Goal: Task Accomplishment & Management: Manage account settings

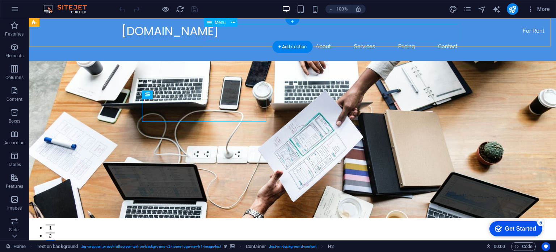
click at [398, 38] on nav "Home About Services Pricing Contact" at bounding box center [293, 46] width 342 height 17
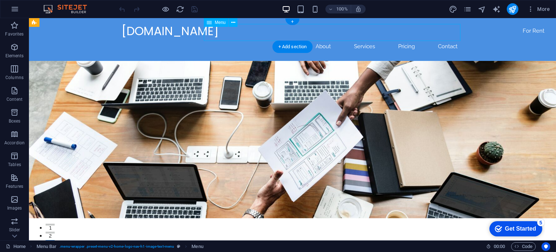
click at [446, 38] on nav "Home About Services Pricing Contact" at bounding box center [293, 46] width 342 height 17
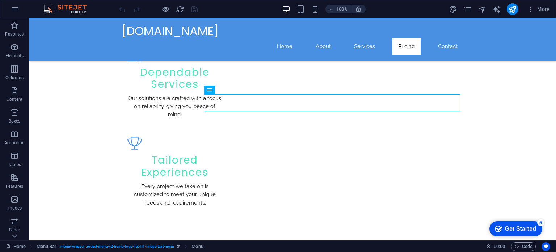
scroll to position [780, 0]
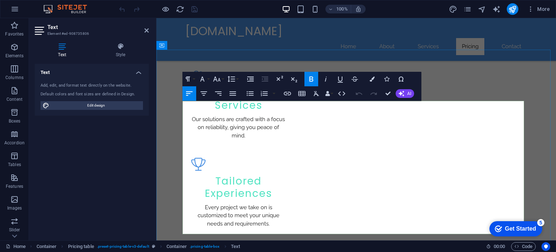
drag, startPoint x: 510, startPoint y: 110, endPoint x: 504, endPoint y: 113, distance: 7.0
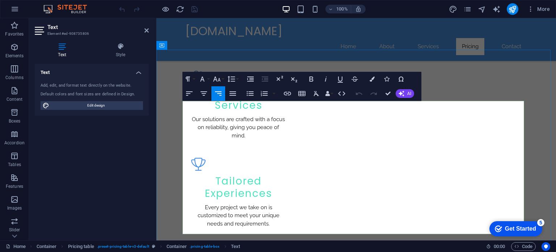
drag, startPoint x: 506, startPoint y: 134, endPoint x: 527, endPoint y: 138, distance: 22.2
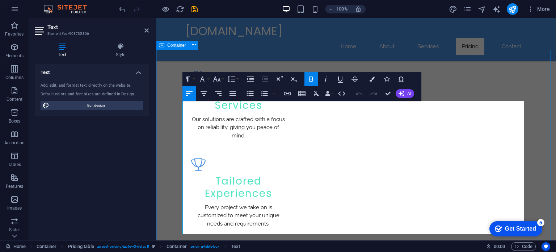
drag, startPoint x: 501, startPoint y: 135, endPoint x: 537, endPoint y: 135, distance: 36.6
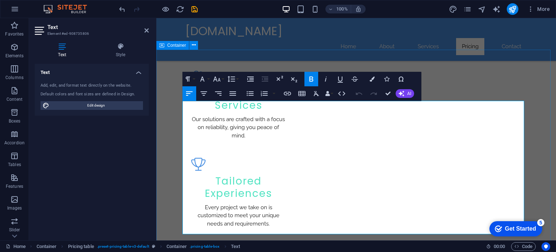
drag, startPoint x: 506, startPoint y: 132, endPoint x: 525, endPoint y: 134, distance: 18.6
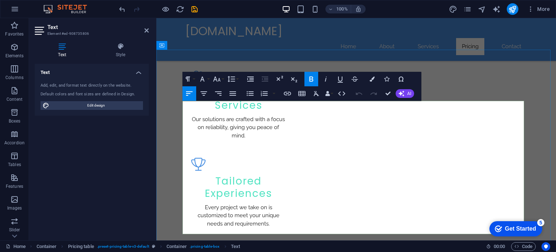
drag, startPoint x: 506, startPoint y: 133, endPoint x: 522, endPoint y: 134, distance: 16.3
drag, startPoint x: 505, startPoint y: 158, endPoint x: 521, endPoint y: 158, distance: 16.3
drag, startPoint x: 506, startPoint y: 175, endPoint x: 522, endPoint y: 175, distance: 16.3
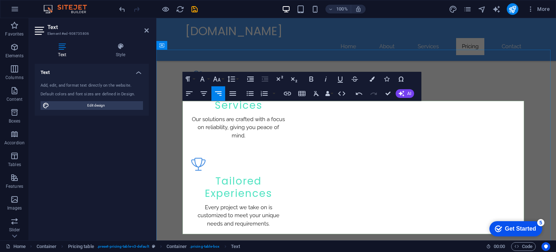
drag, startPoint x: 502, startPoint y: 198, endPoint x: 519, endPoint y: 200, distance: 17.8
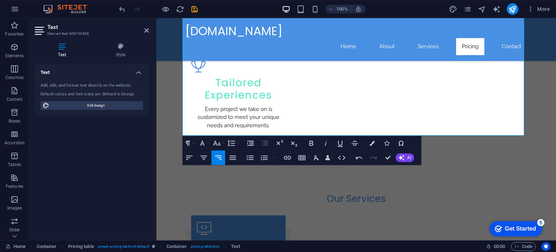
scroll to position [864, 0]
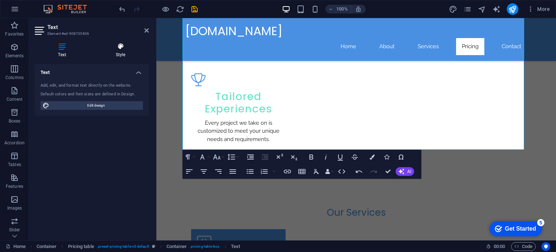
click at [120, 45] on icon at bounding box center [120, 46] width 56 height 7
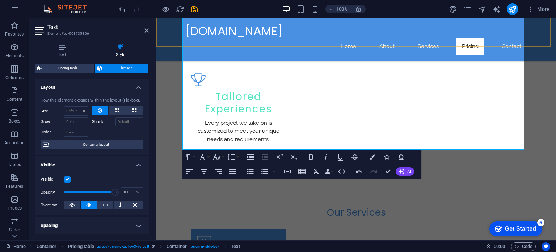
click at [540, 33] on div "michutech.net Home About Services Pricing Contact" at bounding box center [356, 39] width 400 height 43
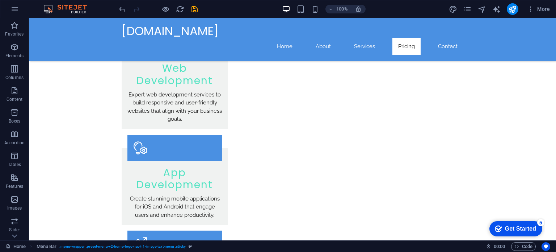
scroll to position [1070, 0]
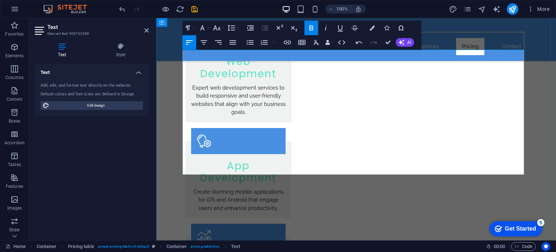
drag, startPoint x: 216, startPoint y: 137, endPoint x: 187, endPoint y: 140, distance: 29.1
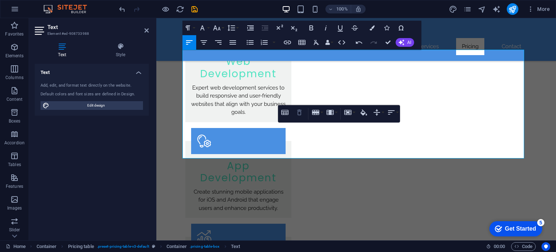
click at [299, 111] on icon "button" at bounding box center [299, 112] width 4 height 6
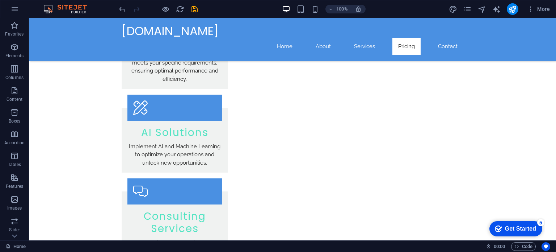
scroll to position [1317, 0]
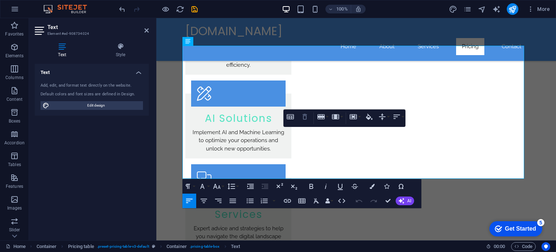
click at [306, 115] on icon "button" at bounding box center [305, 116] width 9 height 9
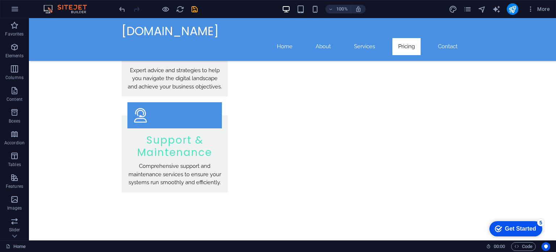
scroll to position [1482, 0]
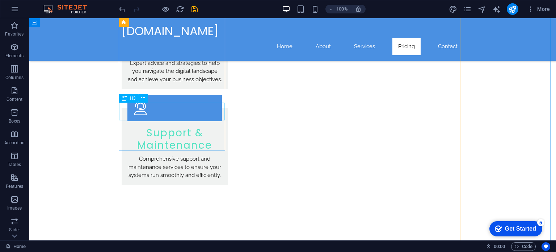
drag, startPoint x: 172, startPoint y: 113, endPoint x: 45, endPoint y: 113, distance: 127.5
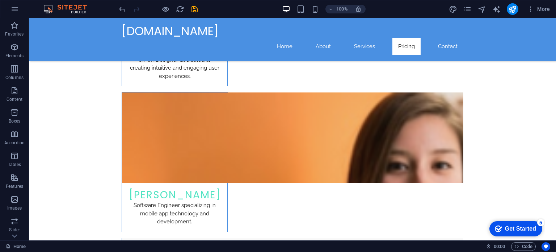
scroll to position [2703, 0]
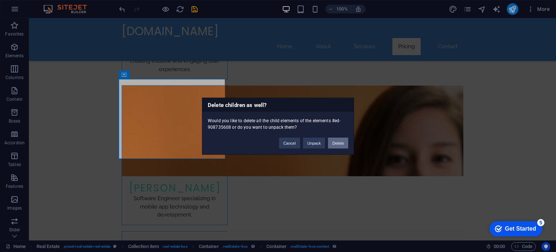
click at [332, 140] on button "Delete" at bounding box center [338, 142] width 20 height 11
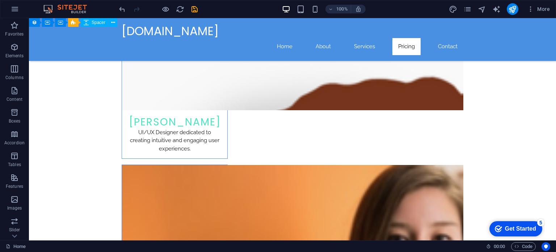
scroll to position [2593, 0]
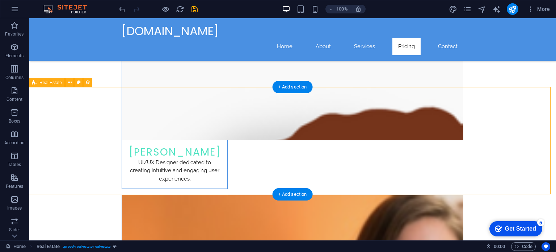
drag, startPoint x: 196, startPoint y: 99, endPoint x: 262, endPoint y: 158, distance: 88.5
drag, startPoint x: 232, startPoint y: 132, endPoint x: 199, endPoint y: 124, distance: 33.9
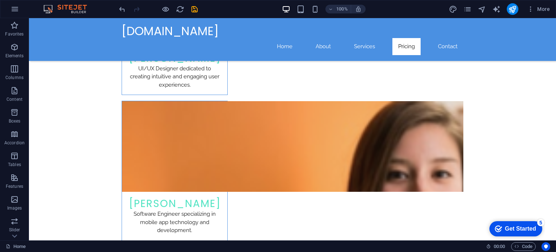
scroll to position [2705, 0]
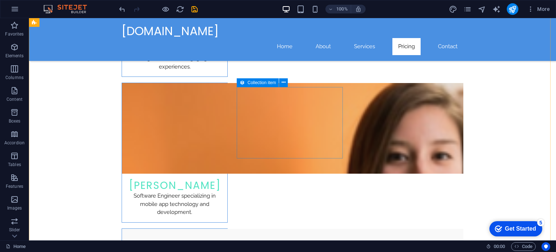
click at [284, 82] on icon at bounding box center [284, 83] width 4 height 8
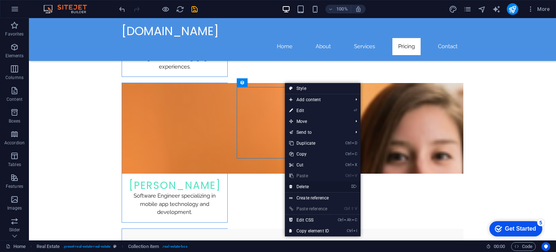
click at [320, 186] on link "⌦ Delete" at bounding box center [309, 186] width 49 height 11
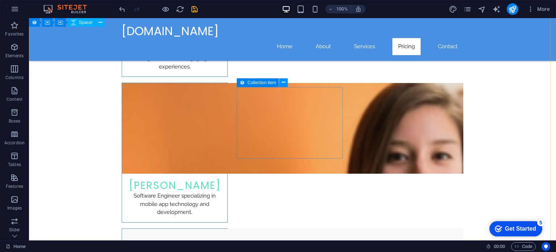
click at [283, 84] on icon at bounding box center [284, 83] width 4 height 8
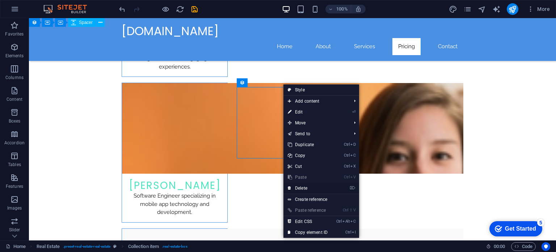
click at [307, 183] on link "⌦ Delete" at bounding box center [308, 188] width 49 height 11
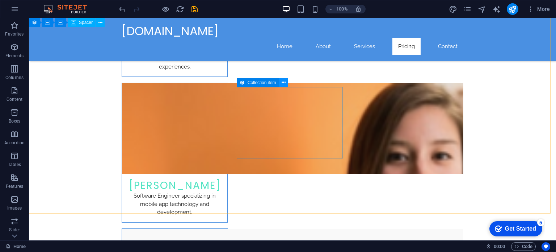
click at [284, 85] on icon at bounding box center [284, 83] width 4 height 8
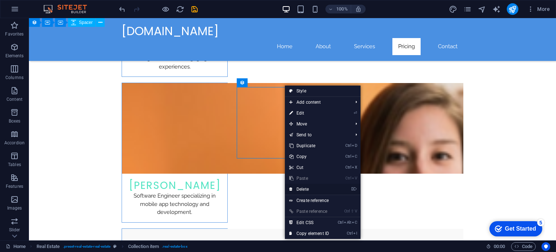
click at [303, 188] on link "⌦ Delete" at bounding box center [309, 189] width 49 height 11
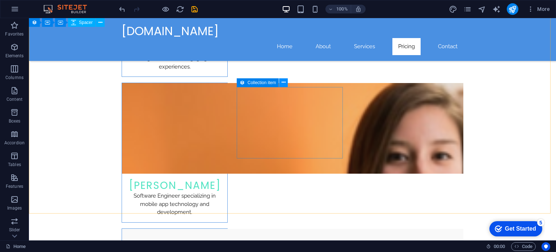
click at [285, 80] on icon at bounding box center [284, 83] width 4 height 8
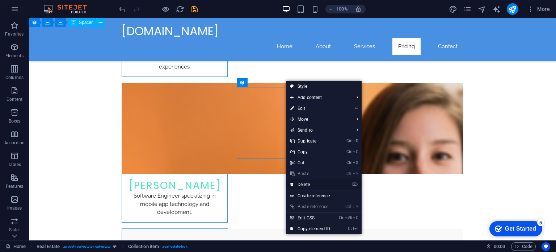
click at [298, 184] on link "⌦ Delete" at bounding box center [310, 184] width 49 height 11
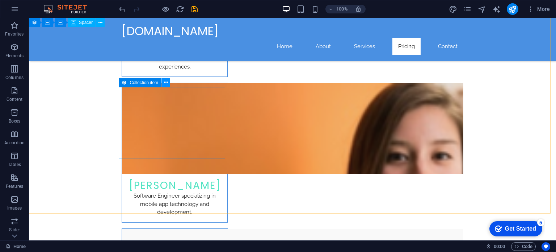
click at [165, 84] on icon at bounding box center [166, 83] width 4 height 8
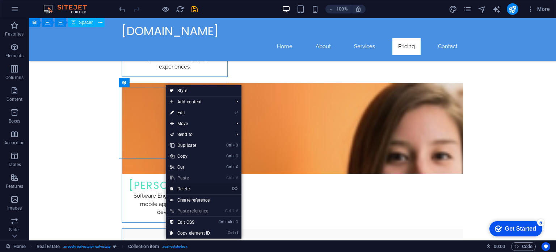
click at [195, 187] on link "⌦ Delete" at bounding box center [190, 188] width 49 height 11
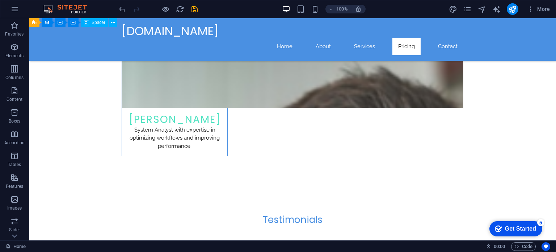
scroll to position [3054, 0]
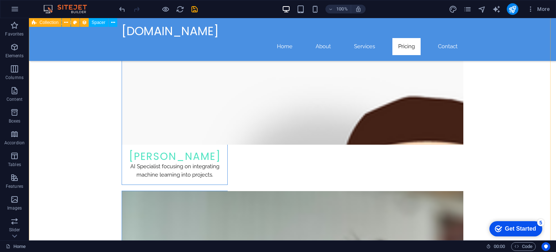
scroll to position [2782, 0]
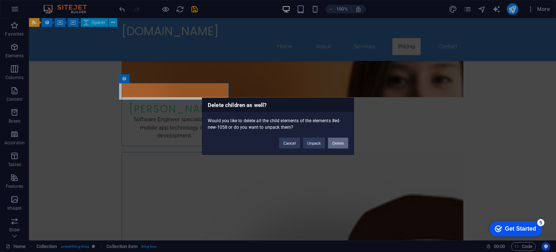
click at [340, 143] on button "Delete" at bounding box center [338, 142] width 20 height 11
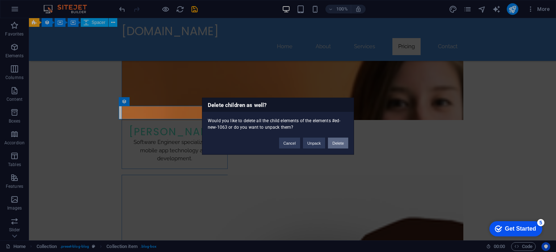
click at [336, 143] on button "Delete" at bounding box center [338, 142] width 20 height 11
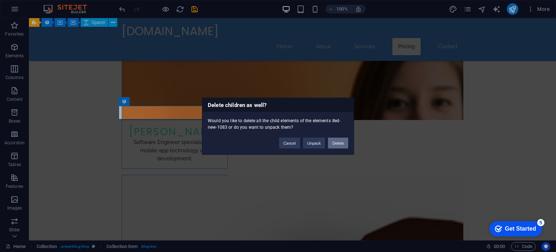
click at [340, 144] on button "Delete" at bounding box center [338, 142] width 20 height 11
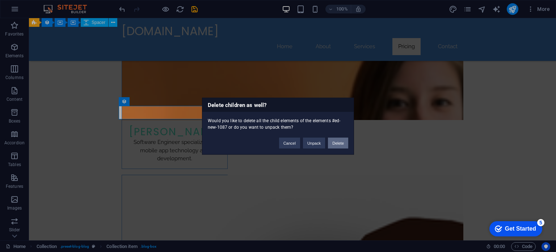
click at [339, 143] on button "Delete" at bounding box center [338, 142] width 20 height 11
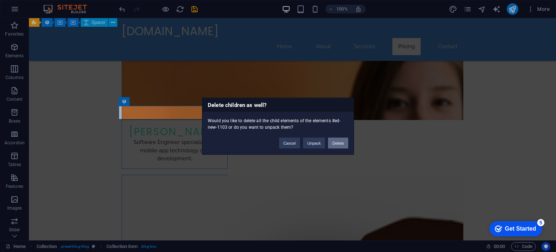
click at [338, 141] on button "Delete" at bounding box center [338, 142] width 20 height 11
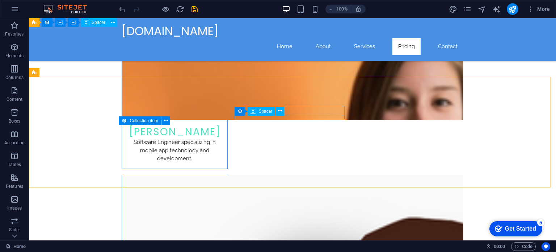
click at [267, 108] on div "Spacer" at bounding box center [262, 111] width 28 height 9
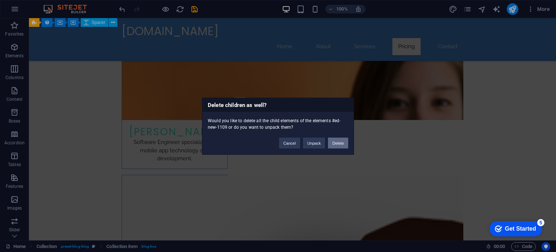
click at [343, 143] on button "Delete" at bounding box center [338, 142] width 20 height 11
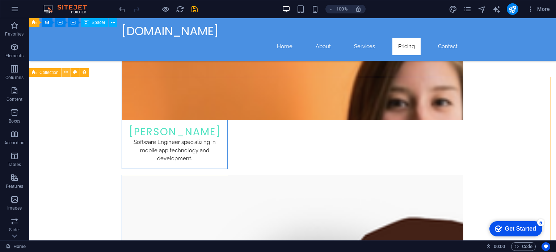
click at [65, 69] on icon at bounding box center [66, 72] width 4 height 8
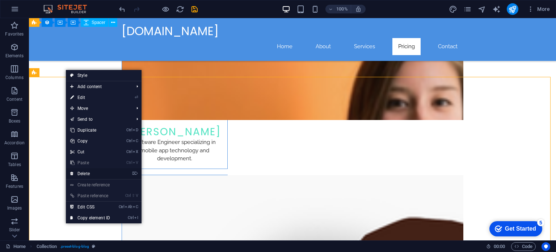
click at [103, 170] on link "⌦ Delete" at bounding box center [90, 173] width 49 height 11
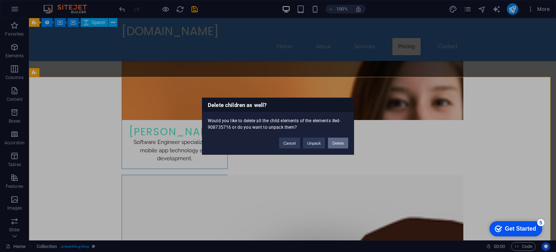
click at [342, 142] on button "Delete" at bounding box center [338, 142] width 20 height 11
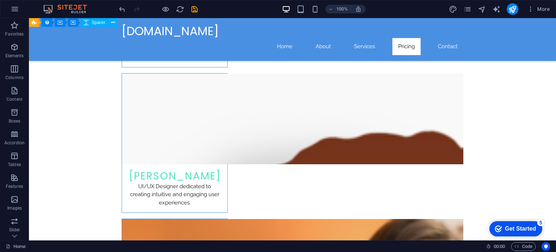
scroll to position [2559, 0]
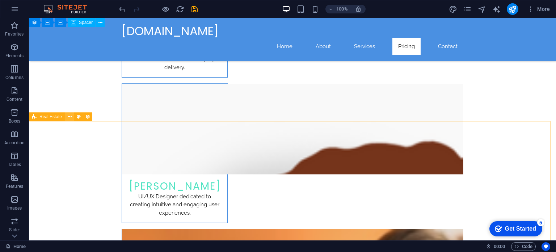
click at [68, 117] on icon at bounding box center [70, 117] width 4 height 8
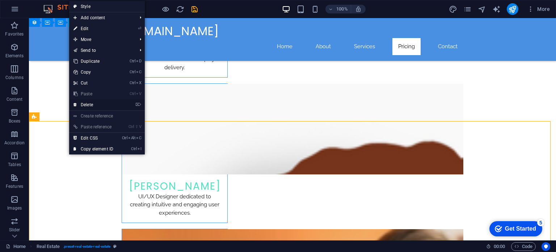
click at [100, 104] on link "⌦ Delete" at bounding box center [93, 104] width 49 height 11
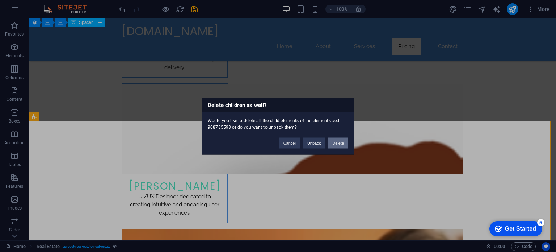
click at [337, 143] on button "Delete" at bounding box center [338, 142] width 20 height 11
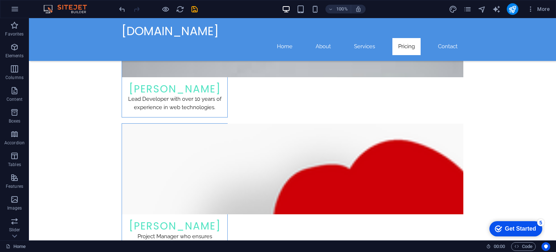
scroll to position [2340, 0]
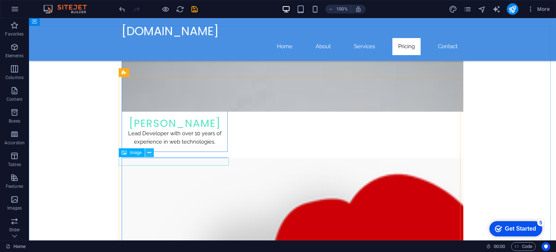
click at [149, 155] on icon at bounding box center [149, 153] width 4 height 8
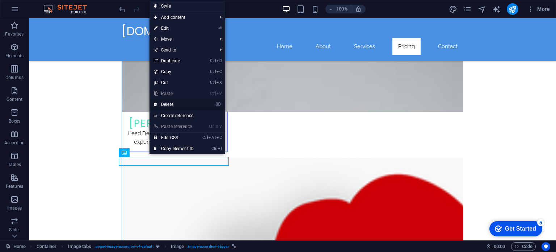
click at [176, 99] on link "⌦ Delete" at bounding box center [174, 104] width 49 height 11
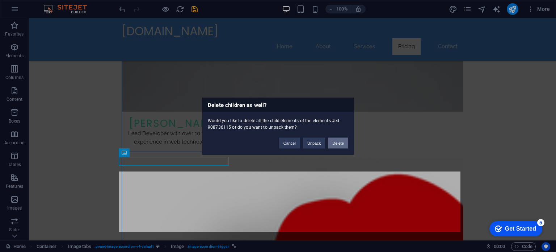
click at [338, 141] on button "Delete" at bounding box center [338, 142] width 20 height 11
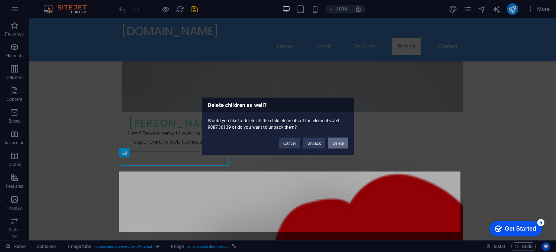
click at [335, 142] on button "Delete" at bounding box center [338, 142] width 20 height 11
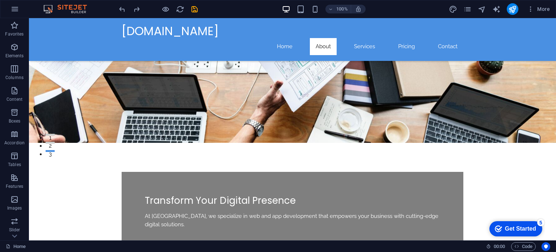
scroll to position [0, 0]
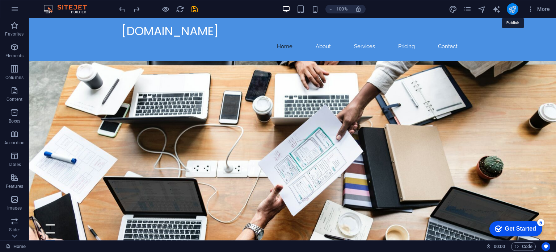
click at [509, 7] on icon "publish" at bounding box center [512, 9] width 8 height 8
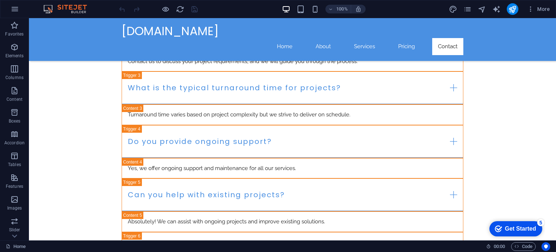
scroll to position [3591, 0]
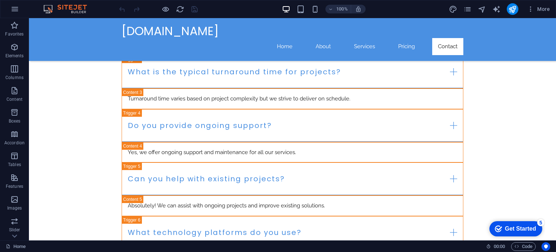
drag, startPoint x: 555, startPoint y: 32, endPoint x: 81, endPoint y: 32, distance: 474.0
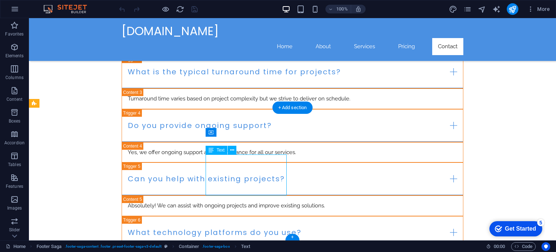
drag, startPoint x: 206, startPoint y: 158, endPoint x: 248, endPoint y: 156, distance: 41.3
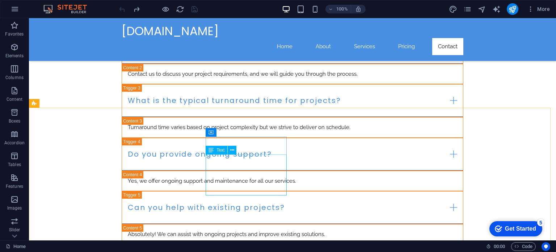
click at [216, 150] on div "Text" at bounding box center [217, 150] width 22 height 9
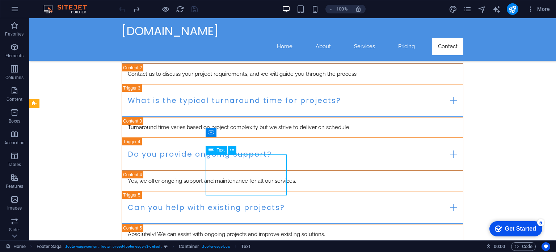
drag, startPoint x: 216, startPoint y: 150, endPoint x: 83, endPoint y: 136, distance: 134.1
click at [216, 150] on div "Text" at bounding box center [217, 150] width 22 height 9
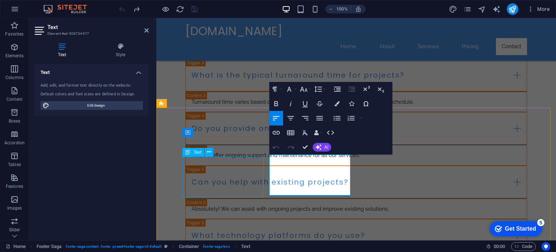
scroll to position [3565, 0]
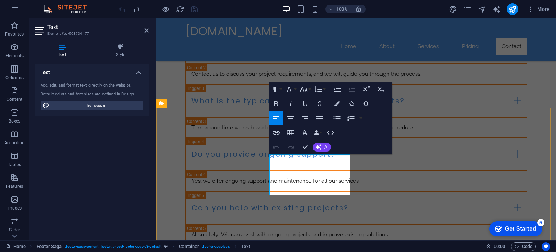
drag, startPoint x: 129, startPoint y: 139, endPoint x: 285, endPoint y: 158, distance: 157.5
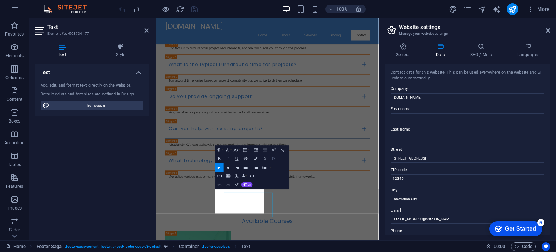
scroll to position [3411, 0]
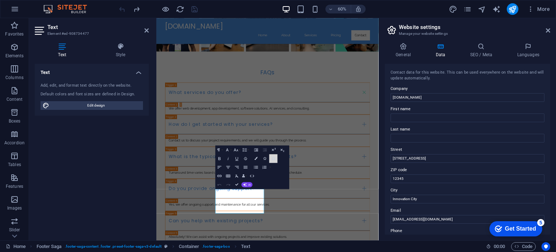
drag, startPoint x: 550, startPoint y: 102, endPoint x: 550, endPoint y: 121, distance: 18.8
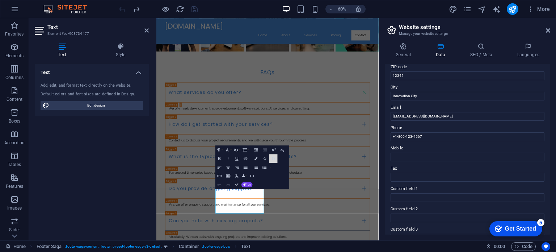
scroll to position [104, 0]
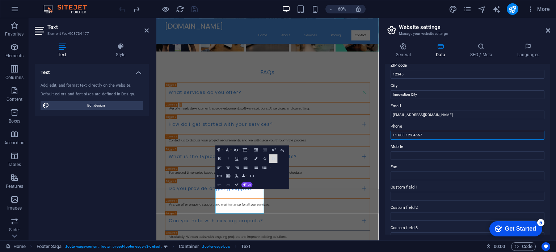
drag, startPoint x: 424, startPoint y: 133, endPoint x: 395, endPoint y: 134, distance: 29.7
type input "[PHONE_NUMBER]"
drag, startPoint x: 418, startPoint y: 97, endPoint x: 385, endPoint y: 95, distance: 32.3
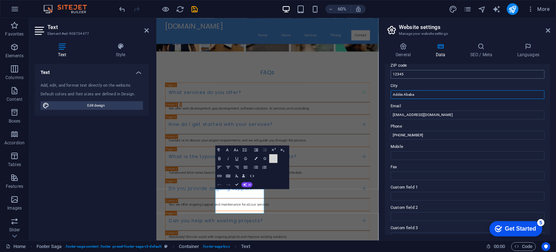
type input "Addiis Ababa"
drag, startPoint x: 411, startPoint y: 75, endPoint x: 389, endPoint y: 75, distance: 22.1
type input "1000"
drag, startPoint x: 550, startPoint y: 132, endPoint x: 550, endPoint y: 148, distance: 16.3
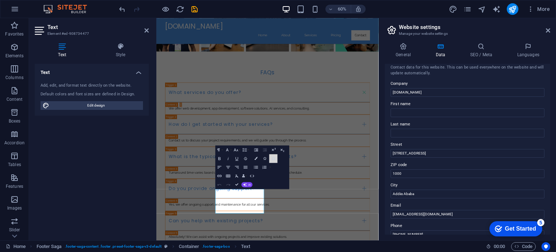
scroll to position [0, 0]
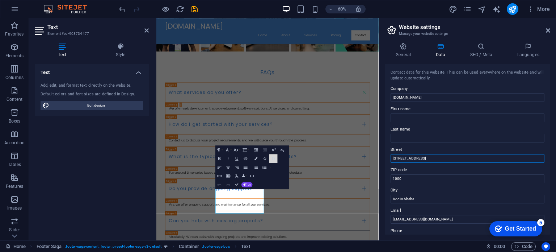
drag, startPoint x: 430, startPoint y: 158, endPoint x: 392, endPoint y: 154, distance: 37.8
click at [392, 154] on input "123 Tech Avenue" at bounding box center [468, 158] width 154 height 9
type input "Bole, [GEOGRAPHIC_DATA]"
type input "Falema"
drag, startPoint x: 412, startPoint y: 142, endPoint x: 404, endPoint y: 138, distance: 9.1
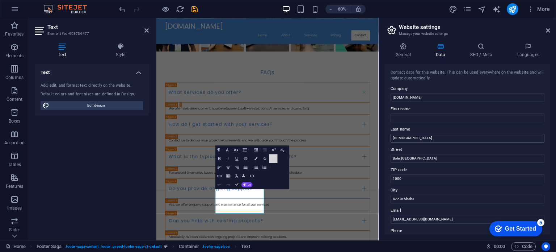
click at [404, 138] on input "Falema" at bounding box center [468, 138] width 154 height 9
click at [436, 127] on label "Last name" at bounding box center [468, 129] width 154 height 9
click at [436, 134] on input "Last name" at bounding box center [468, 138] width 154 height 9
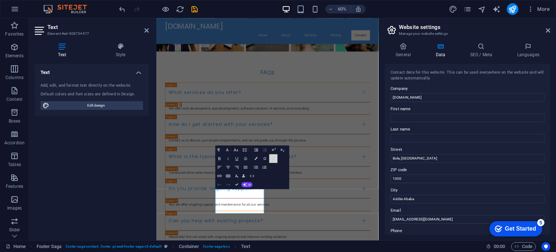
drag, startPoint x: 552, startPoint y: 99, endPoint x: 555, endPoint y: 153, distance: 54.8
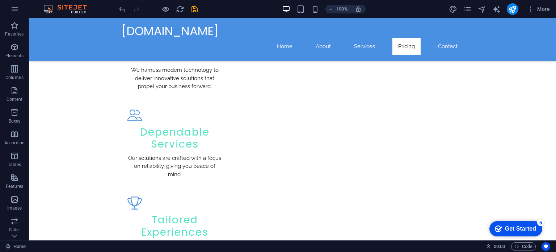
scroll to position [482, 0]
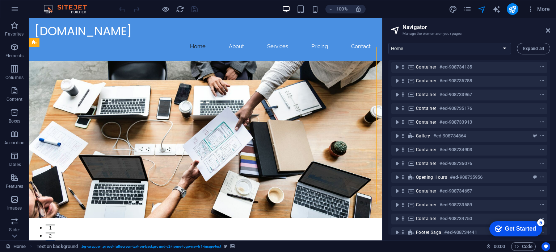
scroll to position [59, 0]
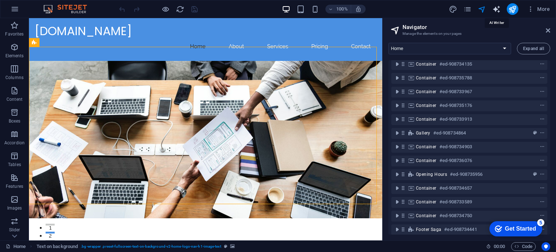
click at [0, 0] on icon "text_generator" at bounding box center [0, 0] width 0 height 0
select select "English"
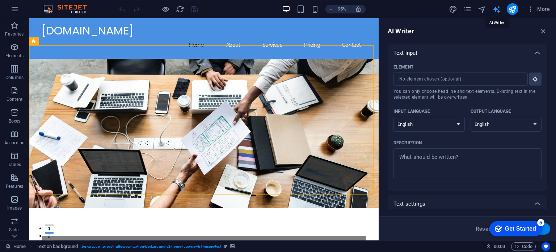
scroll to position [0, 0]
drag, startPoint x: 549, startPoint y: 87, endPoint x: 547, endPoint y: 148, distance: 61.2
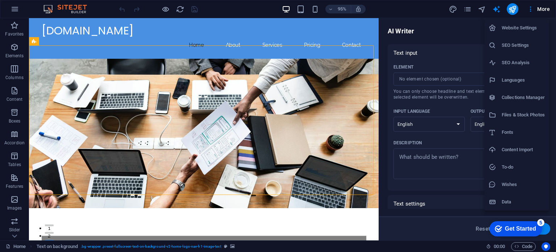
click at [510, 9] on div at bounding box center [278, 126] width 556 height 252
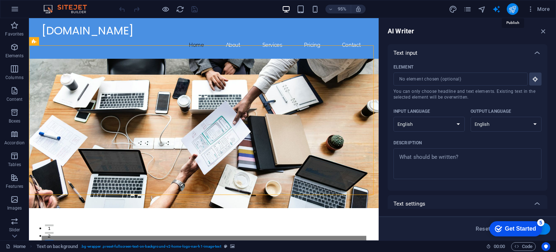
click at [513, 11] on icon "publish" at bounding box center [512, 9] width 8 height 8
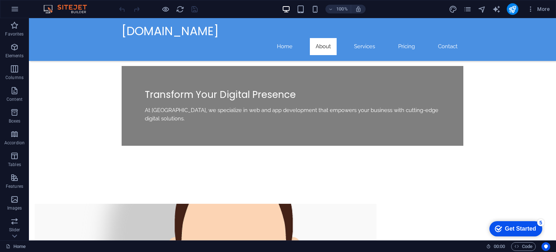
scroll to position [185, 0]
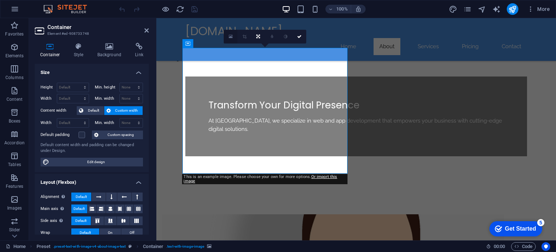
click at [231, 37] on icon at bounding box center [231, 36] width 4 height 5
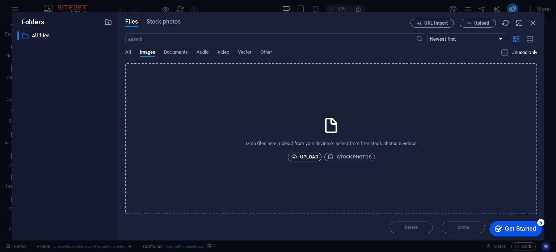
click at [310, 155] on span "Upload" at bounding box center [305, 156] width 28 height 9
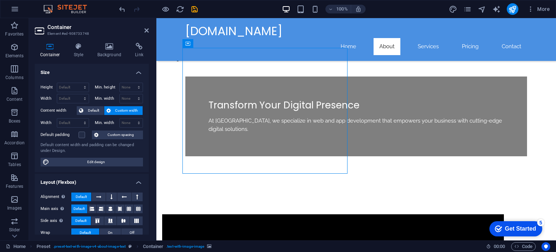
drag, startPoint x: 297, startPoint y: 70, endPoint x: 317, endPoint y: 106, distance: 41.8
click at [0, 0] on icon "save" at bounding box center [0, 0] width 0 height 0
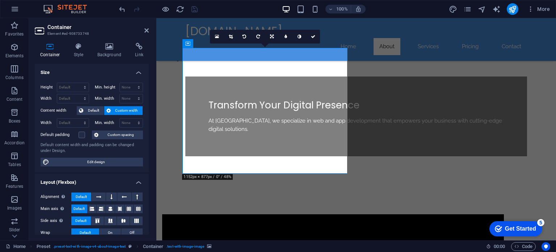
drag, startPoint x: 219, startPoint y: 131, endPoint x: 247, endPoint y: 139, distance: 29.0
click at [313, 37] on icon at bounding box center [313, 36] width 4 height 4
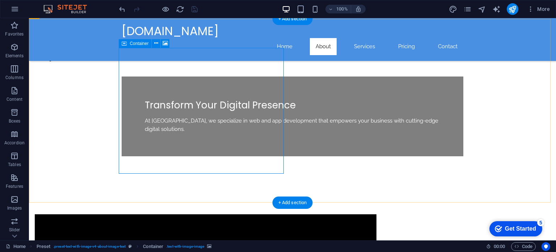
drag, startPoint x: 196, startPoint y: 47, endPoint x: 197, endPoint y: 66, distance: 18.5
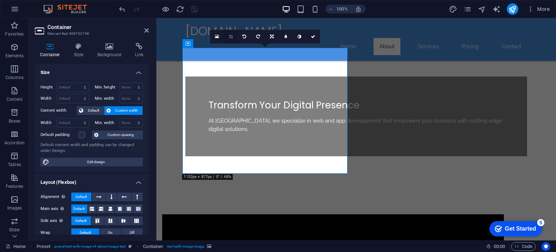
click at [231, 34] on icon at bounding box center [231, 36] width 4 height 4
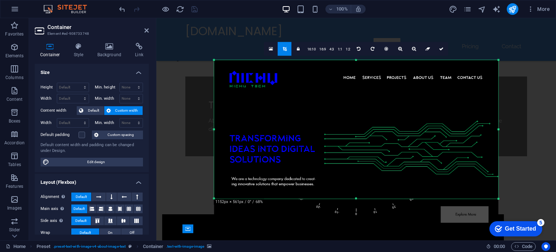
drag, startPoint x: 499, startPoint y: 217, endPoint x: 376, endPoint y: 178, distance: 129.5
click at [376, 178] on div "180 170 160 150 140 130 120 110 100 90 80 70 60 50 40 30 20 10 0 -10 -20 -30 -4…" at bounding box center [356, 129] width 284 height 139
click at [500, 61] on div at bounding box center [498, 59] width 3 height 3
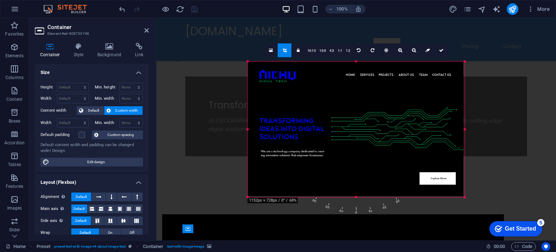
drag, startPoint x: 500, startPoint y: 61, endPoint x: 429, endPoint y: 94, distance: 78.1
click at [429, 94] on div "180 170 160 150 140 130 120 110 100 90 80 70 60 50 40 30 20 10 0 -10 -20 -30 -4…" at bounding box center [356, 129] width 217 height 136
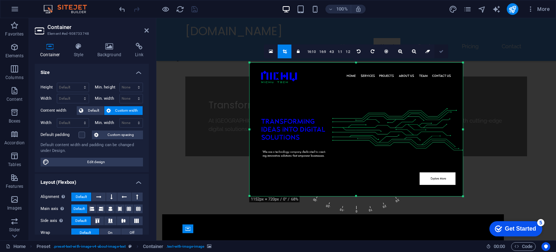
click at [441, 54] on link at bounding box center [442, 51] width 14 height 14
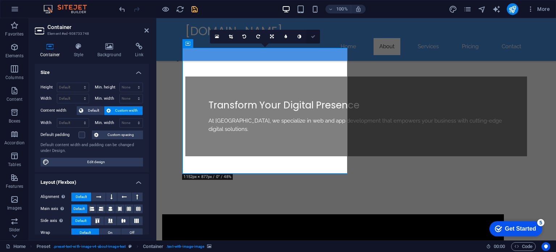
click at [315, 35] on icon at bounding box center [313, 36] width 4 height 4
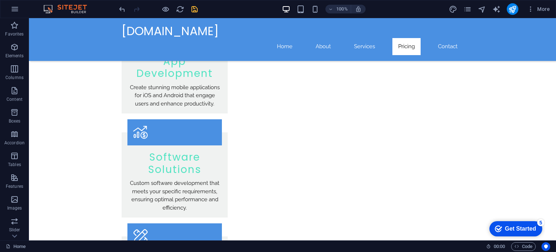
scroll to position [1094, 0]
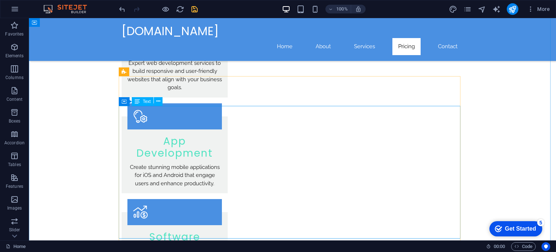
click at [156, 100] on icon at bounding box center [158, 101] width 4 height 8
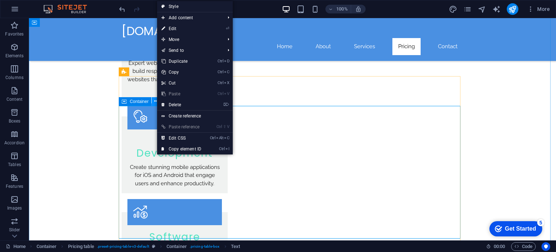
click at [156, 103] on icon at bounding box center [156, 101] width 4 height 8
click at [188, 108] on link "⌦ Delete" at bounding box center [181, 104] width 49 height 11
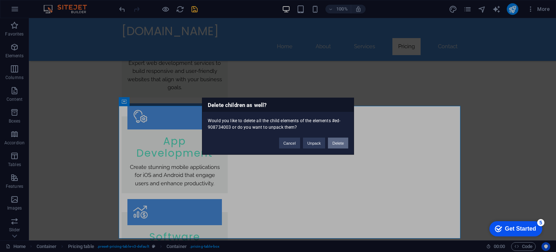
click at [332, 142] on button "Delete" at bounding box center [338, 142] width 20 height 11
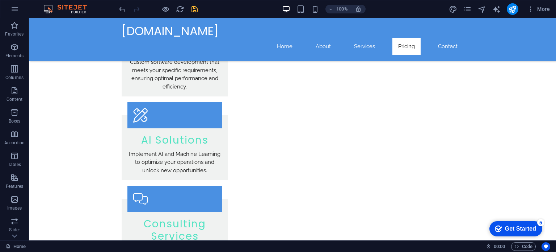
scroll to position [1280, 0]
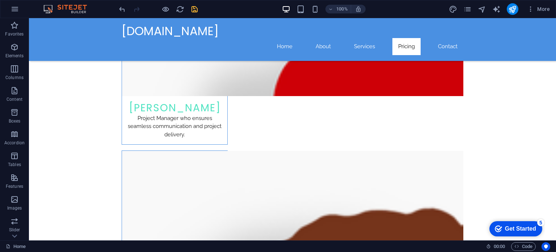
scroll to position [2370, 0]
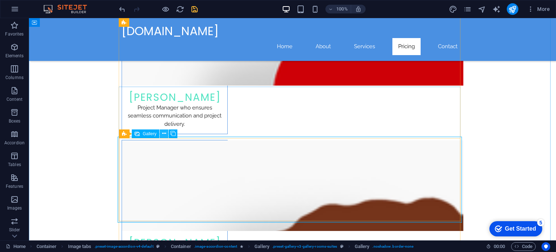
click at [161, 131] on button at bounding box center [164, 133] width 9 height 9
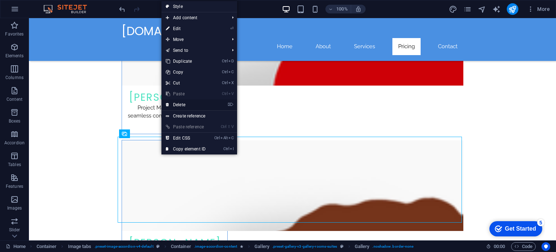
click at [186, 107] on link "⌦ Delete" at bounding box center [186, 104] width 49 height 11
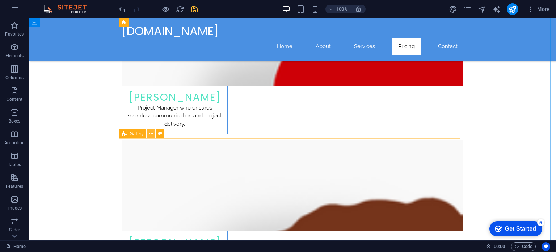
click at [150, 131] on icon at bounding box center [151, 134] width 4 height 8
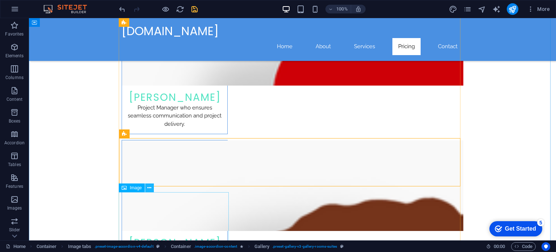
click at [151, 189] on icon at bounding box center [149, 188] width 4 height 8
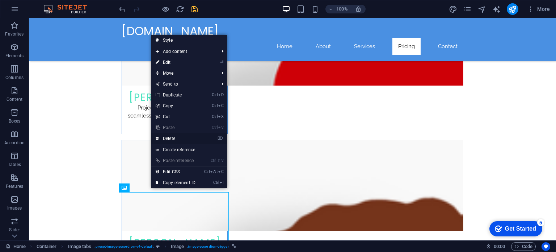
click at [183, 141] on link "⌦ Delete" at bounding box center [175, 138] width 49 height 11
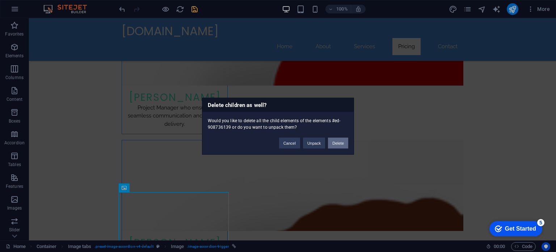
click at [338, 139] on button "Delete" at bounding box center [338, 142] width 20 height 11
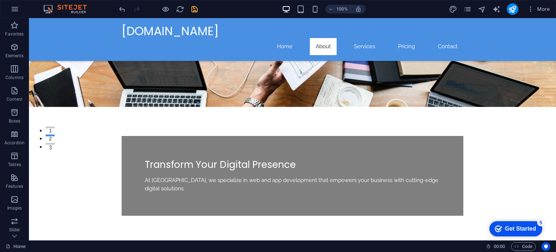
scroll to position [0, 0]
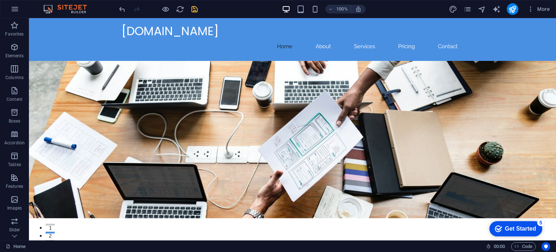
drag, startPoint x: 556, startPoint y: 182, endPoint x: 575, endPoint y: 31, distance: 152.2
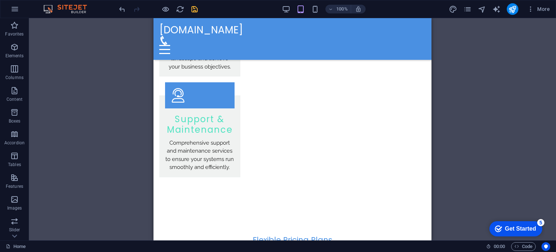
scroll to position [1651, 0]
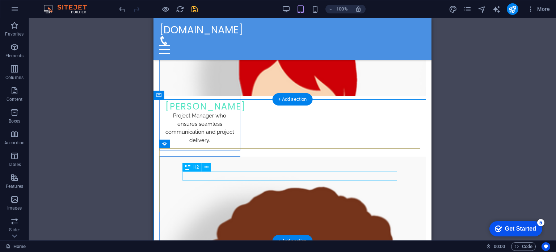
scroll to position [2289, 0]
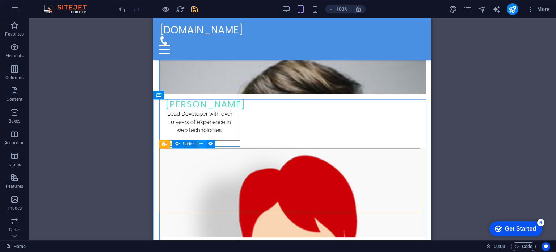
click at [202, 143] on icon at bounding box center [202, 144] width 4 height 8
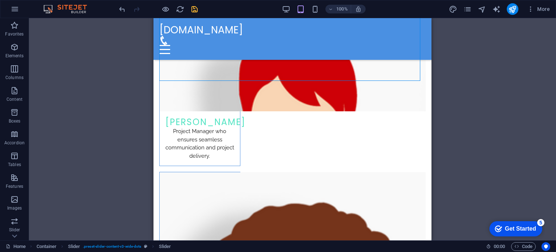
scroll to position [2441, 0]
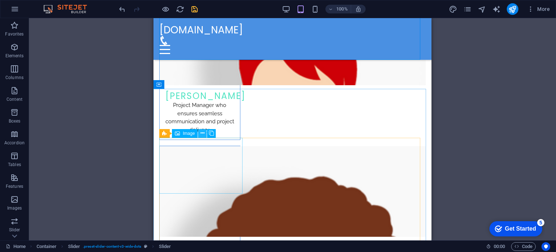
click at [203, 132] on icon at bounding box center [203, 133] width 4 height 8
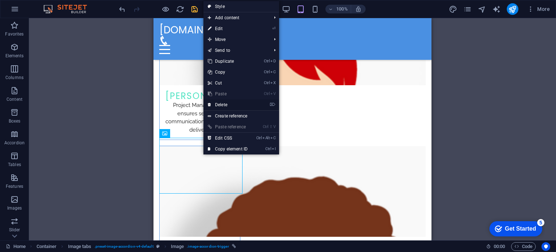
click at [233, 105] on link "⌦ Delete" at bounding box center [228, 104] width 49 height 11
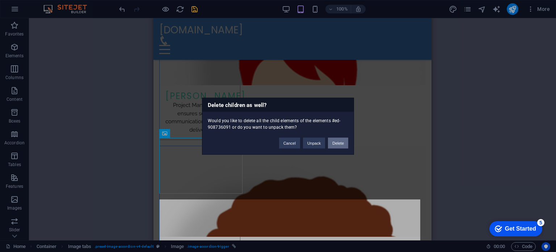
click at [342, 141] on button "Delete" at bounding box center [338, 142] width 20 height 11
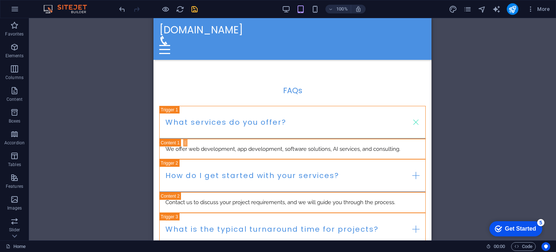
scroll to position [3393, 0]
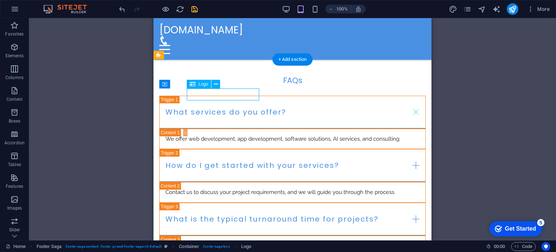
drag, startPoint x: 213, startPoint y: 93, endPoint x: 369, endPoint y: 105, distance: 157.3
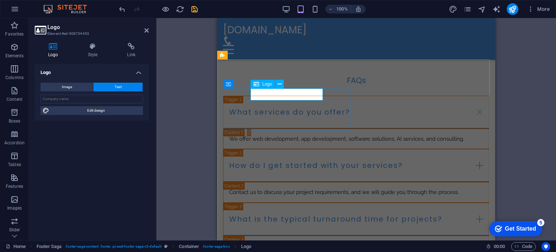
click at [267, 84] on span "Logo" at bounding box center [267, 84] width 10 height 4
click at [65, 88] on span "Image" at bounding box center [67, 87] width 10 height 9
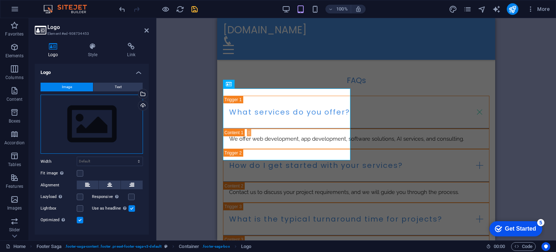
click at [88, 123] on div "Drag files here, click to choose files or select files from Files or our free s…" at bounding box center [92, 124] width 102 height 59
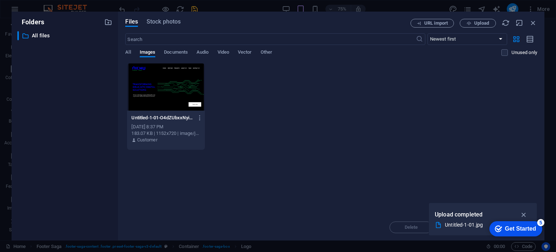
click at [163, 88] on div at bounding box center [165, 86] width 77 height 47
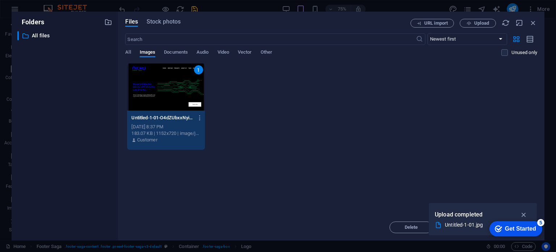
click at [163, 88] on div "1" at bounding box center [165, 86] width 77 height 47
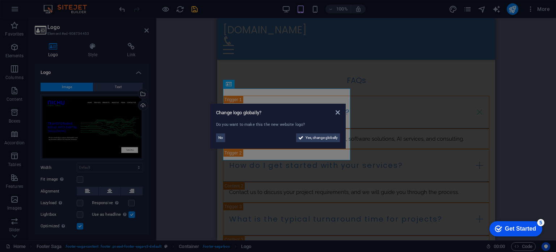
click at [163, 88] on body "[DOMAIN_NAME] Home Favorites Elements Columns Content Boxes Accordion Tables Fe…" at bounding box center [278, 126] width 556 height 252
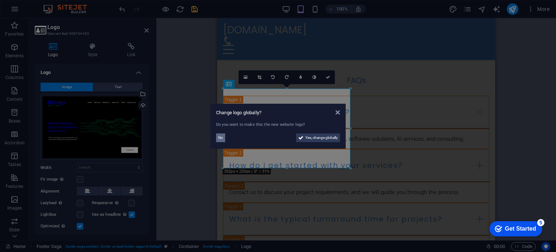
click at [222, 138] on span "No" at bounding box center [220, 137] width 5 height 9
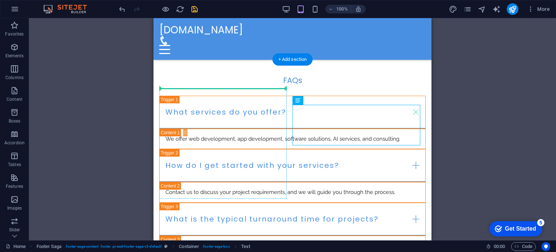
drag, startPoint x: 304, startPoint y: 129, endPoint x: 275, endPoint y: 121, distance: 30.7
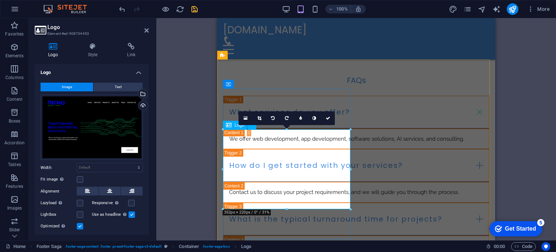
drag, startPoint x: 569, startPoint y: 226, endPoint x: 238, endPoint y: 151, distance: 339.7
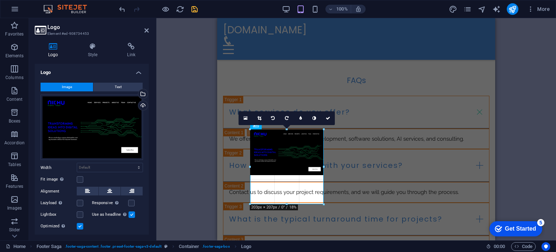
type input "202"
select select "px"
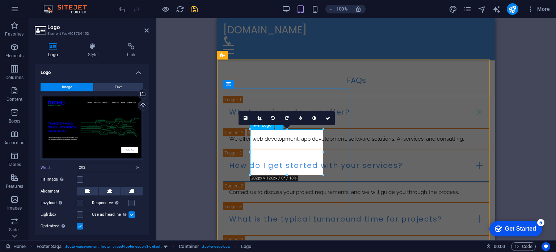
drag, startPoint x: 540, startPoint y: 170, endPoint x: 260, endPoint y: 141, distance: 281.4
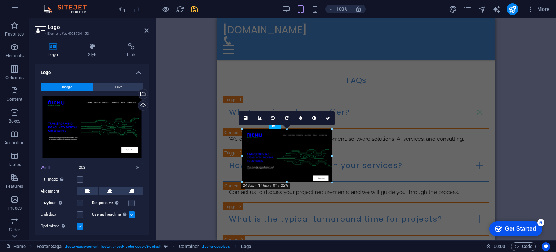
drag, startPoint x: 325, startPoint y: 150, endPoint x: 342, endPoint y: 157, distance: 18.2
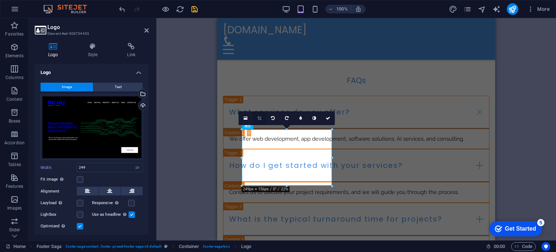
click at [260, 118] on icon at bounding box center [259, 118] width 4 height 4
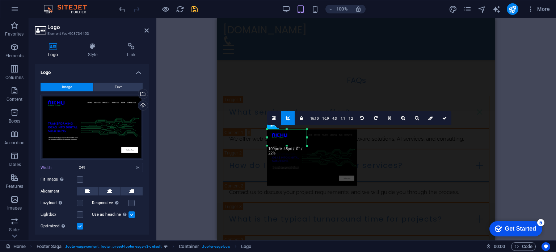
drag, startPoint x: 332, startPoint y: 187, endPoint x: 281, endPoint y: 146, distance: 64.7
click at [281, 146] on div "180 170 160 150 140 130 120 110 100 90 80 70 60 50 40 30 20 10 0 -10 -20 -30 -4…" at bounding box center [286, 137] width 39 height 16
click at [443, 118] on icon at bounding box center [445, 118] width 4 height 4
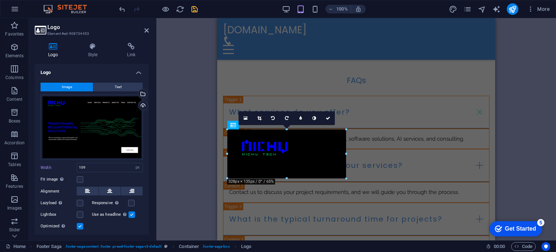
drag, startPoint x: 306, startPoint y: 144, endPoint x: 155, endPoint y: 158, distance: 151.7
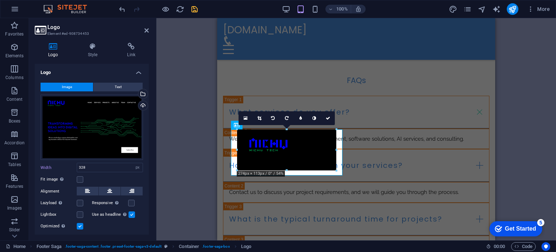
drag, startPoint x: 348, startPoint y: 128, endPoint x: 281, endPoint y: 135, distance: 67.3
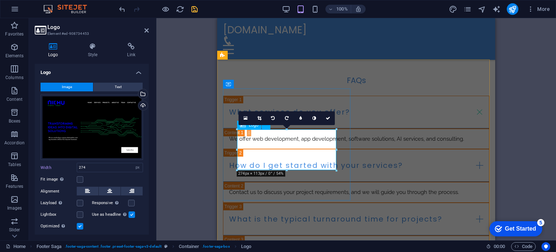
drag, startPoint x: 552, startPoint y: 167, endPoint x: 303, endPoint y: 149, distance: 250.1
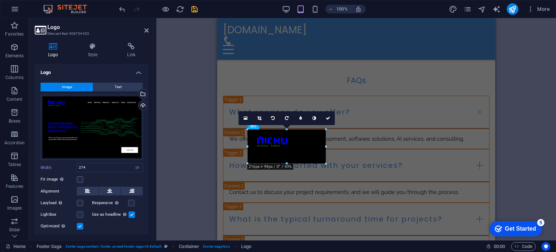
drag, startPoint x: 338, startPoint y: 149, endPoint x: 314, endPoint y: 148, distance: 23.2
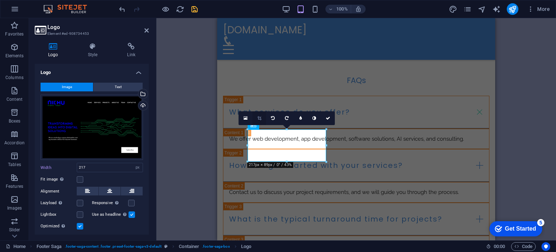
click at [260, 117] on icon at bounding box center [259, 118] width 4 height 4
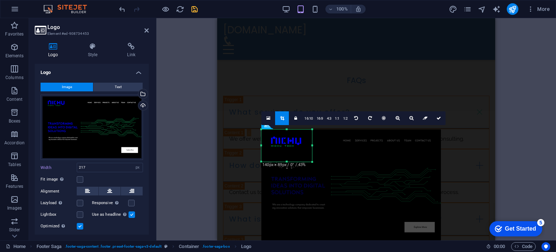
drag, startPoint x: 327, startPoint y: 145, endPoint x: 299, endPoint y: 145, distance: 27.9
click at [299, 145] on div "180 170 160 150 140 130 120 110 100 90 80 70 60 50 40 30 20 10 0 -10 -20 -30 -4…" at bounding box center [286, 145] width 51 height 32
click at [437, 116] on icon at bounding box center [439, 118] width 4 height 4
type input "140"
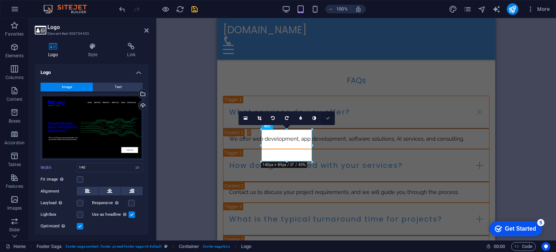
click at [330, 118] on icon at bounding box center [328, 118] width 4 height 4
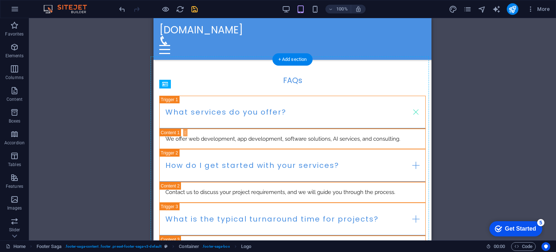
drag, startPoint x: 229, startPoint y: 139, endPoint x: 175, endPoint y: 117, distance: 58.4
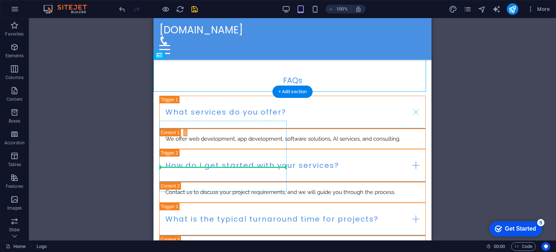
drag, startPoint x: 187, startPoint y: 75, endPoint x: 201, endPoint y: 192, distance: 117.5
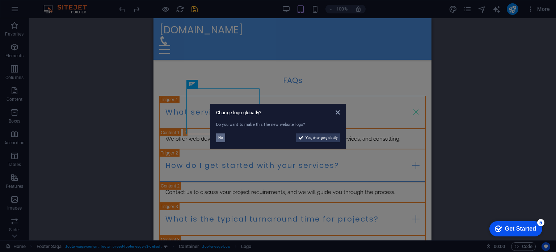
click at [219, 139] on span "No" at bounding box center [220, 137] width 5 height 9
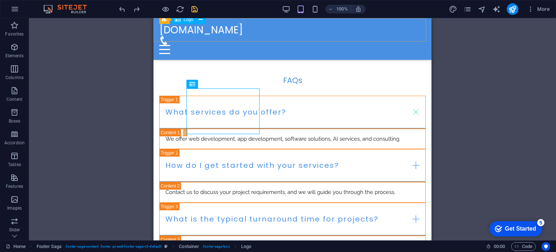
click at [208, 30] on div "[DOMAIN_NAME]" at bounding box center [292, 30] width 267 height 12
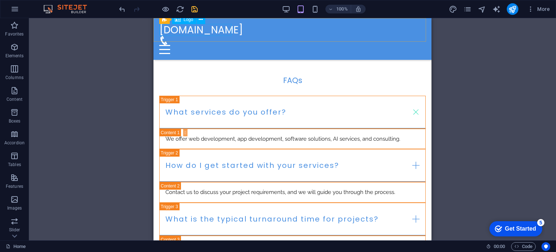
click at [212, 26] on div "[DOMAIN_NAME]" at bounding box center [292, 30] width 267 height 12
drag, startPoint x: 212, startPoint y: 26, endPoint x: 365, endPoint y: 44, distance: 154.6
click at [212, 26] on div "[DOMAIN_NAME]" at bounding box center [292, 30] width 267 height 12
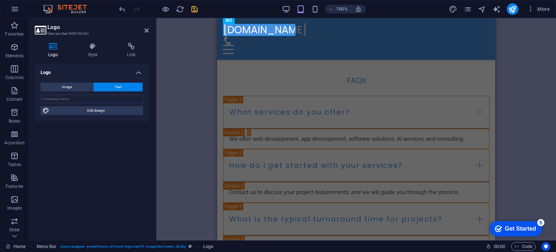
click at [212, 26] on div "H2 Text on background Container Menu Bar Preset H2 Container Spacer Text Contai…" at bounding box center [356, 129] width 400 height 222
click at [120, 87] on span "Text" at bounding box center [118, 87] width 7 height 9
click at [268, 27] on div "[DOMAIN_NAME]" at bounding box center [356, 30] width 267 height 12
click at [277, 27] on div "[DOMAIN_NAME]" at bounding box center [356, 30] width 267 height 12
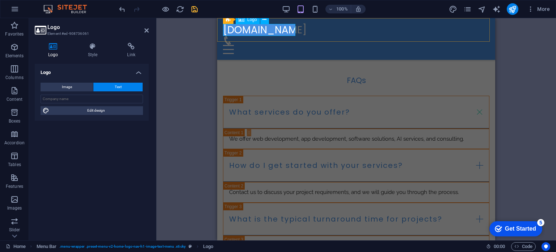
click at [277, 27] on div "[DOMAIN_NAME]" at bounding box center [356, 30] width 267 height 12
click at [99, 100] on input "text" at bounding box center [92, 99] width 102 height 9
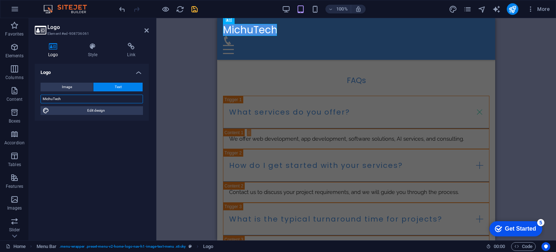
type input "MichuTech"
click at [247, 21] on div "Logo" at bounding box center [248, 19] width 24 height 9
click at [77, 89] on button "Image" at bounding box center [67, 87] width 53 height 9
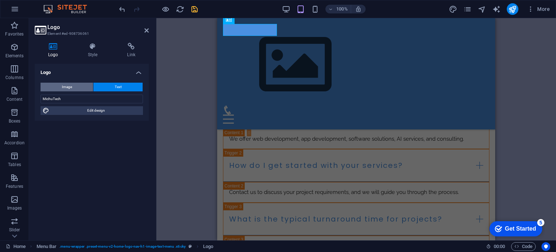
scroll to position [3462, 0]
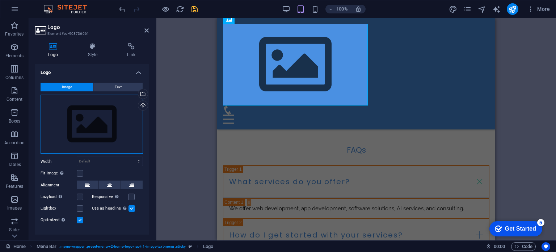
click at [91, 127] on div "Drag files here, click to choose files or select files from Files or our free s…" at bounding box center [92, 124] width 102 height 59
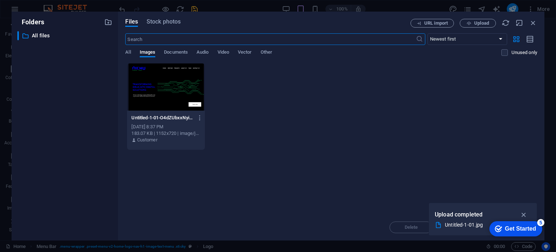
scroll to position [3402, 0]
click at [141, 81] on div at bounding box center [165, 86] width 77 height 47
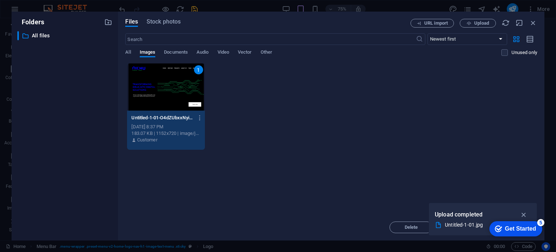
click at [172, 90] on div "1" at bounding box center [165, 86] width 77 height 47
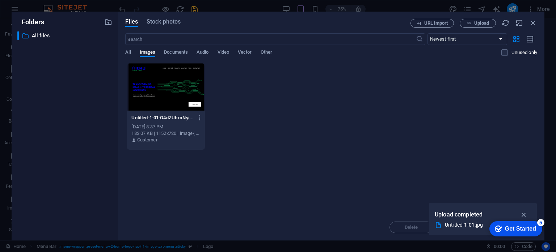
click at [172, 90] on div at bounding box center [165, 86] width 77 height 47
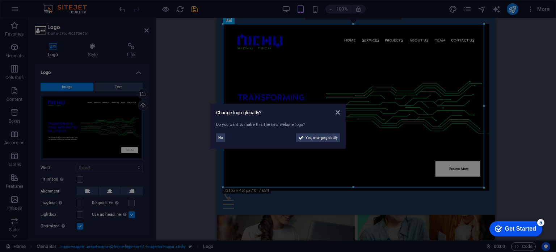
scroll to position [3553, 0]
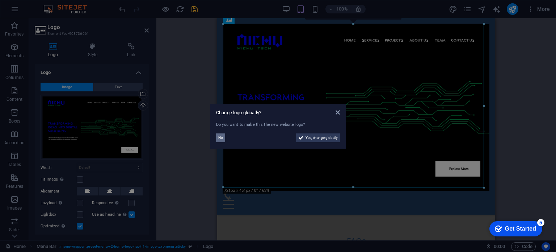
click at [222, 136] on span "No" at bounding box center [220, 137] width 5 height 9
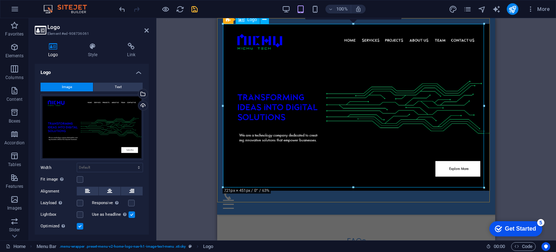
click at [374, 54] on div at bounding box center [356, 107] width 267 height 167
click at [317, 108] on div at bounding box center [356, 107] width 267 height 167
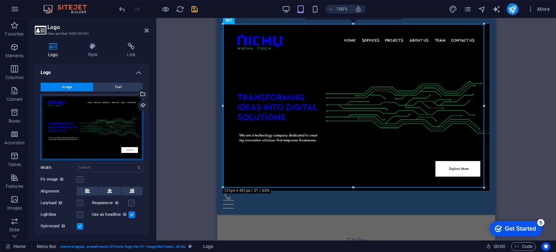
click at [79, 115] on div "Drag files here, click to choose files or select files from Files or our free s…" at bounding box center [92, 128] width 102 height 66
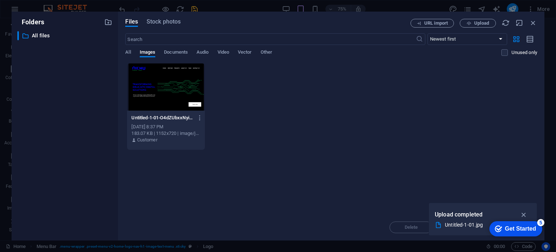
click at [172, 83] on div at bounding box center [165, 86] width 77 height 47
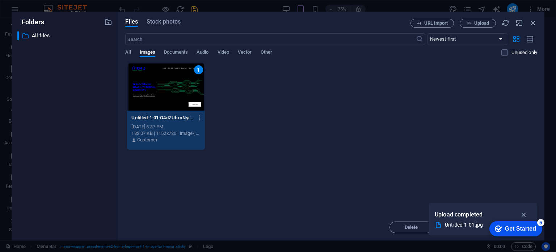
click at [172, 83] on div "1" at bounding box center [165, 86] width 77 height 47
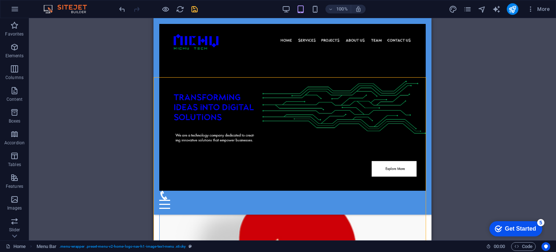
drag, startPoint x: 639, startPoint y: 42, endPoint x: 585, endPoint y: 75, distance: 62.7
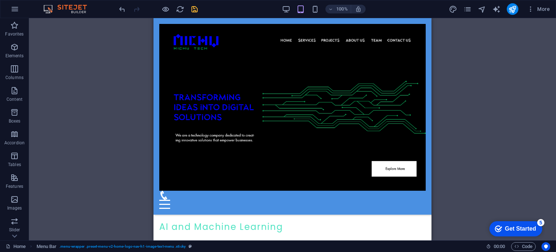
scroll to position [2205, 0]
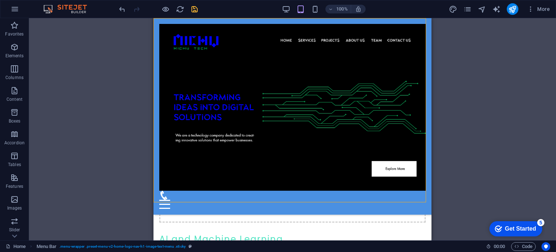
click at [311, 95] on div at bounding box center [292, 107] width 267 height 167
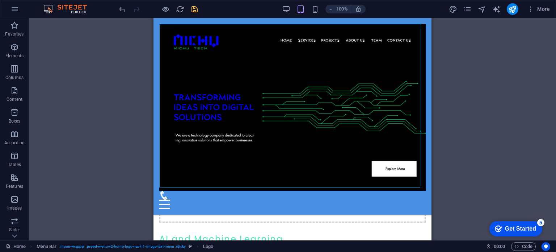
click at [311, 95] on div at bounding box center [292, 107] width 267 height 167
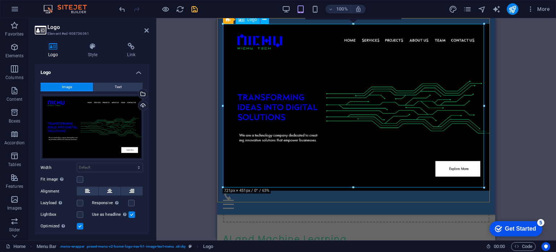
click at [293, 72] on div at bounding box center [356, 107] width 267 height 167
click at [252, 21] on span "Logo" at bounding box center [252, 19] width 10 height 4
drag, startPoint x: 700, startPoint y: 203, endPoint x: 429, endPoint y: 153, distance: 275.5
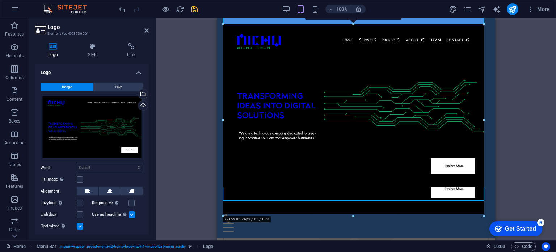
scroll to position [2231, 0]
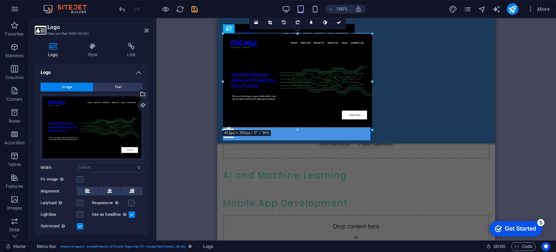
type input "363"
select select "px"
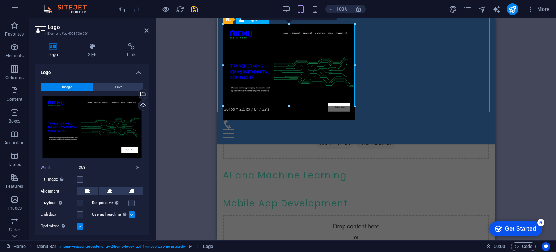
scroll to position [2115, 0]
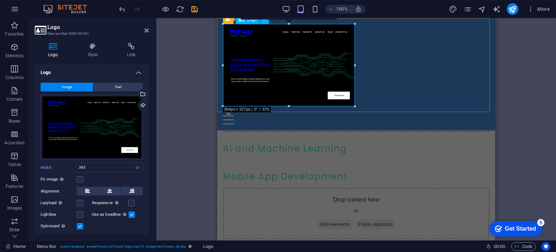
click at [353, 71] on div at bounding box center [356, 65] width 267 height 82
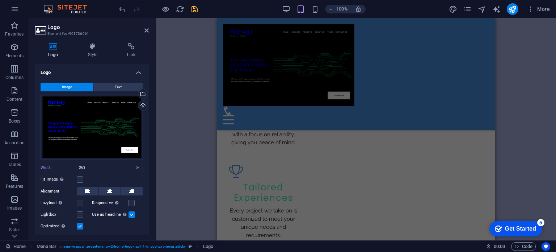
scroll to position [949, 0]
click at [303, 71] on div at bounding box center [356, 65] width 267 height 82
click at [318, 59] on div at bounding box center [356, 65] width 267 height 82
click at [314, 71] on div at bounding box center [356, 65] width 267 height 82
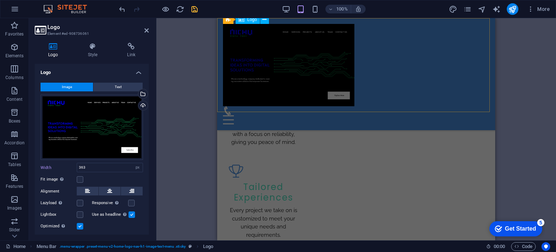
click at [314, 71] on div at bounding box center [356, 65] width 267 height 82
click at [299, 46] on div at bounding box center [356, 65] width 267 height 82
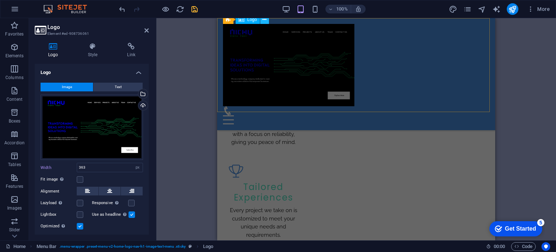
click at [265, 21] on icon at bounding box center [265, 20] width 4 height 8
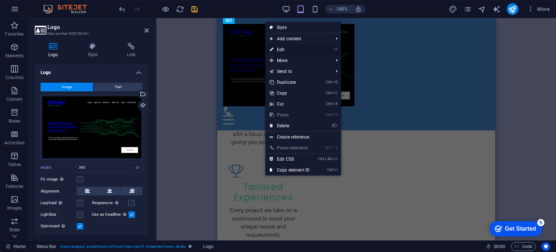
click at [292, 49] on link "⏎ Edit" at bounding box center [289, 49] width 49 height 11
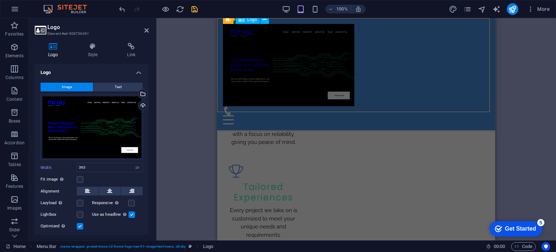
click at [268, 69] on div at bounding box center [356, 65] width 267 height 82
click at [88, 130] on div "Drag files here, click to choose files or select files from Files or our free s…" at bounding box center [92, 128] width 102 height 66
click at [88, 130] on body "[DOMAIN_NAME] Home Favorites Elements Columns Content Boxes Accordion Tables Fe…" at bounding box center [278, 126] width 556 height 252
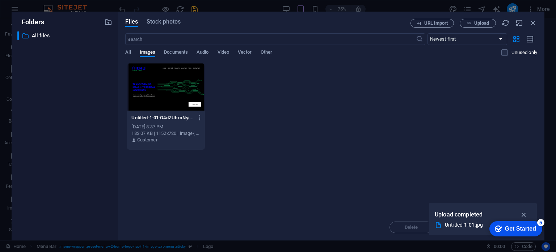
click at [88, 130] on div "​ All files All files" at bounding box center [64, 132] width 95 height 203
click at [532, 20] on icon "button" at bounding box center [533, 23] width 8 height 8
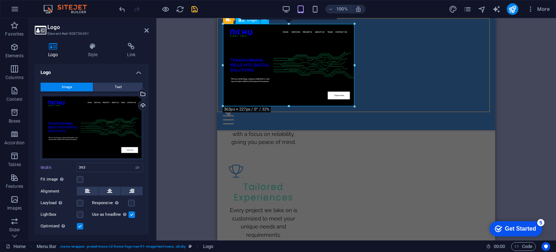
drag, startPoint x: 571, startPoint y: 125, endPoint x: 274, endPoint y: 58, distance: 304.7
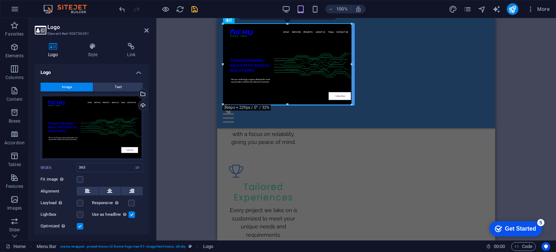
scroll to position [948, 0]
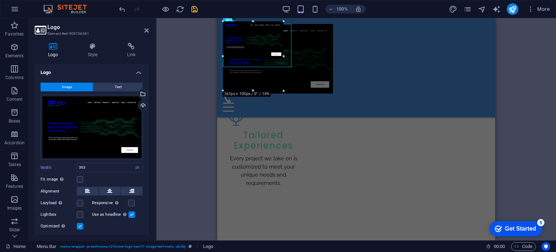
drag, startPoint x: 353, startPoint y: 62, endPoint x: 332, endPoint y: 94, distance: 38.1
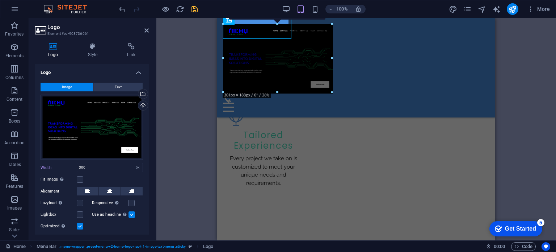
scroll to position [935, 0]
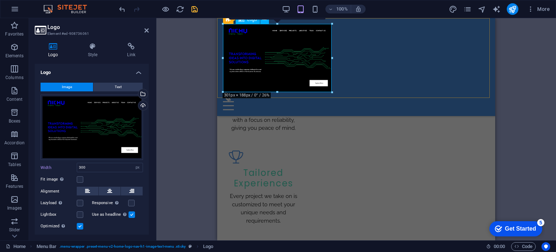
click at [313, 71] on div at bounding box center [356, 58] width 267 height 68
drag, startPoint x: 550, startPoint y: 74, endPoint x: 278, endPoint y: 56, distance: 272.2
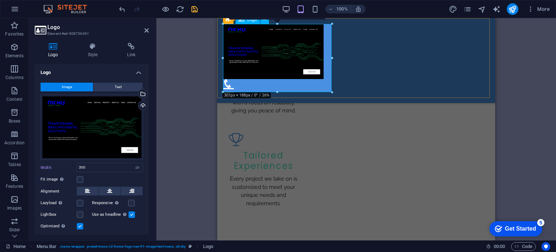
scroll to position [926, 0]
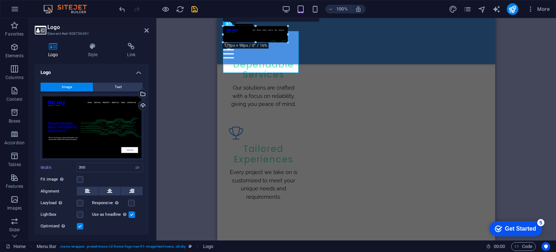
drag, startPoint x: 332, startPoint y: 24, endPoint x: 254, endPoint y: 47, distance: 82.0
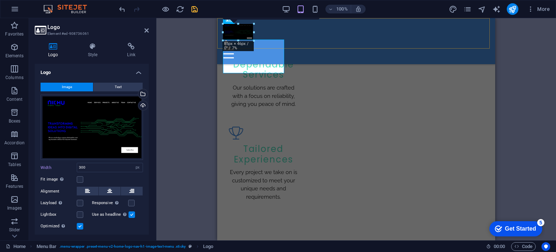
type input "84"
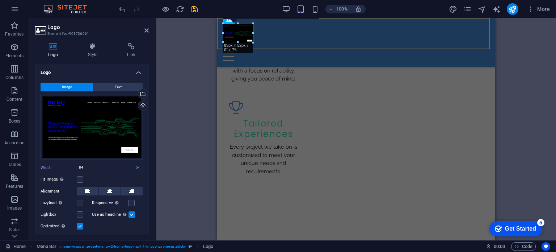
scroll to position [886, 0]
click at [240, 33] on div at bounding box center [356, 33] width 267 height 19
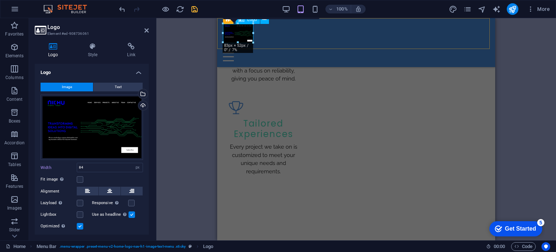
drag, startPoint x: 471, startPoint y: 59, endPoint x: 233, endPoint y: 30, distance: 239.6
click at [525, 87] on div "H2 Text on background Container Menu Bar Preset H2 Container Spacer Text Contai…" at bounding box center [356, 129] width 400 height 222
click at [146, 32] on icon at bounding box center [146, 31] width 4 height 6
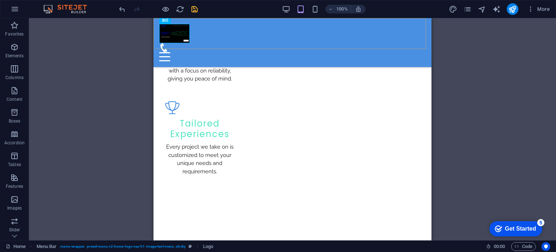
click at [206, 38] on div "Home About Services Pricing Contact" at bounding box center [293, 42] width 278 height 49
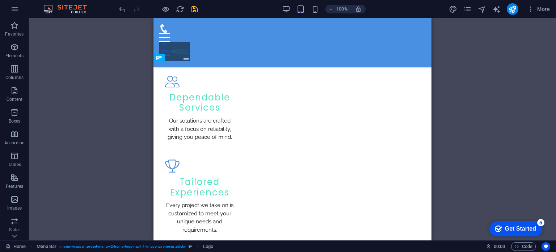
drag, startPoint x: 177, startPoint y: 36, endPoint x: 191, endPoint y: 37, distance: 13.8
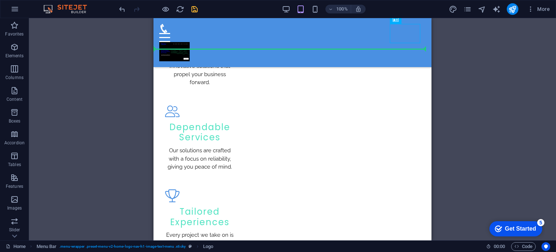
scroll to position [794, 0]
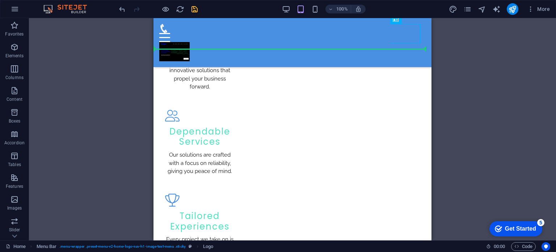
drag, startPoint x: 406, startPoint y: 35, endPoint x: 205, endPoint y: 43, distance: 201.2
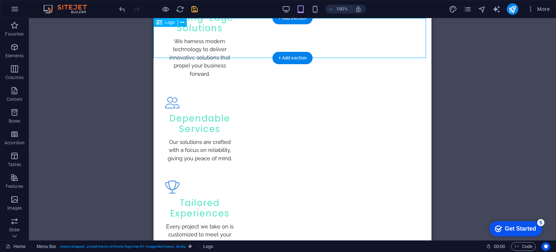
scroll to position [0, 0]
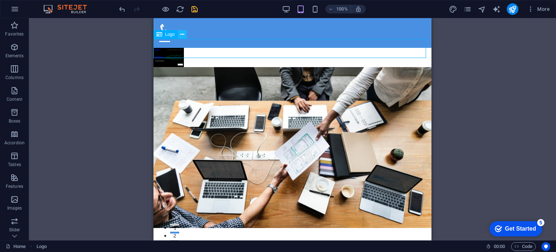
click at [183, 33] on icon at bounding box center [182, 35] width 4 height 8
